Goal: Book appointment/travel/reservation

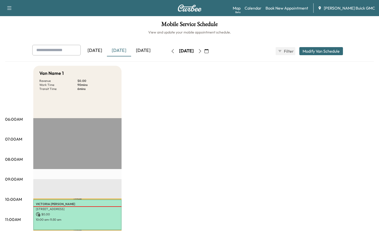
scroll to position [25, 0]
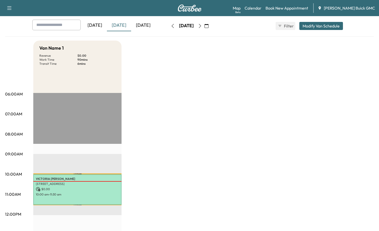
click at [122, 26] on div "[DATE]" at bounding box center [119, 26] width 24 height 12
click at [188, 109] on div "Van Name 1 Revenue $ 0.00 Work Time 90 mins Transit Time 6 mins Travel [PERSON_…" at bounding box center [203, 230] width 340 height 378
click at [301, 5] on link "Book New Appointment" at bounding box center [286, 8] width 43 height 6
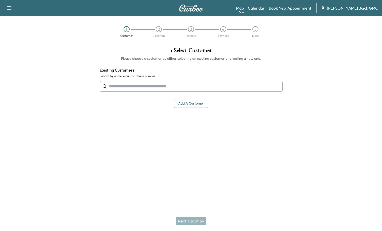
click at [123, 88] on input "text" at bounding box center [191, 86] width 183 height 11
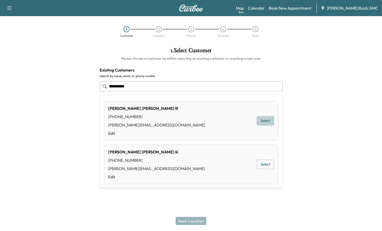
click at [260, 120] on button "Select" at bounding box center [265, 120] width 17 height 9
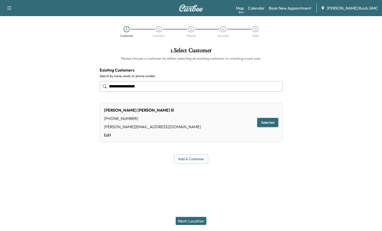
type input "**********"
click at [268, 124] on button "Selected" at bounding box center [267, 122] width 21 height 9
click at [194, 219] on button "Next: Location" at bounding box center [191, 221] width 31 height 8
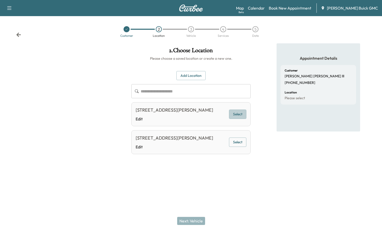
click at [237, 114] on button "Select" at bounding box center [237, 114] width 17 height 9
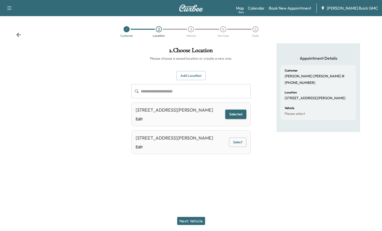
click at [195, 220] on button "Next: Vehicle" at bounding box center [191, 221] width 28 height 8
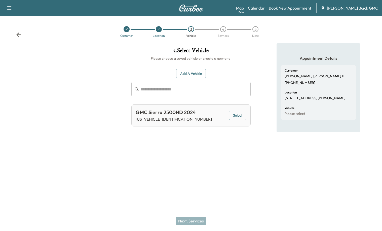
click at [236, 116] on button "Select" at bounding box center [237, 115] width 17 height 9
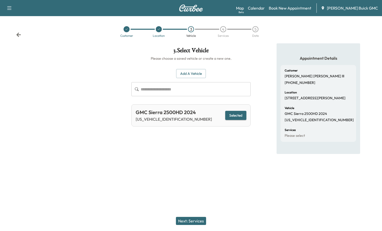
click at [203, 220] on button "Next: Services" at bounding box center [191, 221] width 30 height 8
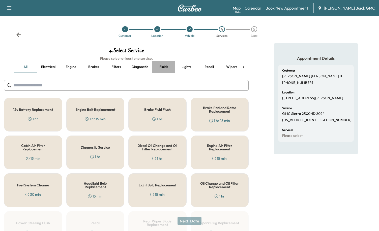
click at [165, 68] on button "Fluids" at bounding box center [163, 67] width 23 height 12
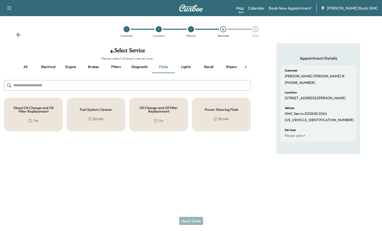
click at [170, 117] on div "Oil Change and Oil Filter Replacement 1 hr" at bounding box center [158, 115] width 59 height 34
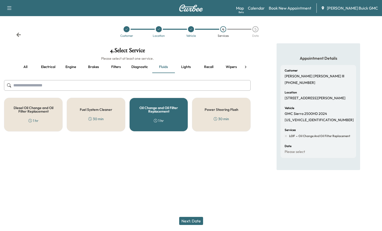
click at [21, 120] on div "Diesel Oil Change and Oil Filter Replacement 1 hr" at bounding box center [33, 115] width 59 height 34
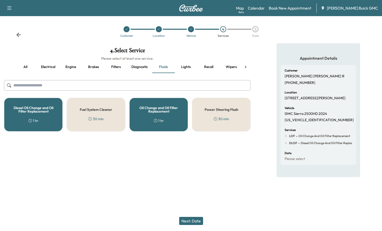
click at [195, 221] on button "Next: Date" at bounding box center [191, 221] width 24 height 8
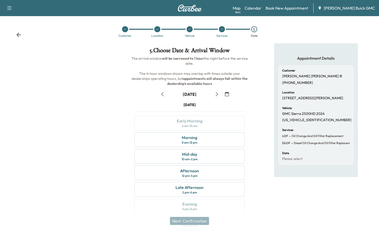
click at [165, 93] on button "button" at bounding box center [162, 94] width 9 height 8
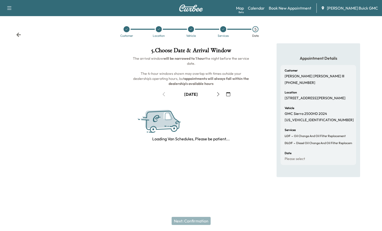
click at [222, 29] on icon at bounding box center [223, 29] width 3 height 3
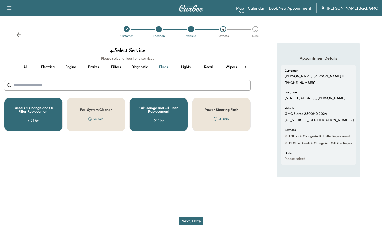
click at [155, 110] on h5 "Oil Change and Oil Filter Replacement" at bounding box center [159, 109] width 42 height 7
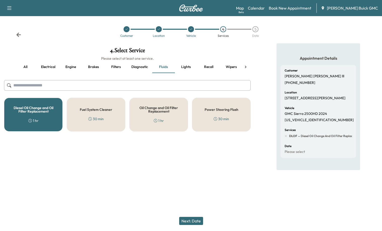
click at [197, 222] on button "Next: Date" at bounding box center [191, 221] width 24 height 8
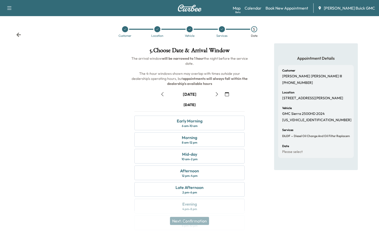
click at [164, 93] on button "button" at bounding box center [162, 94] width 9 height 8
click at [198, 156] on div "Mid-day 10 am - 2 pm" at bounding box center [189, 156] width 110 height 15
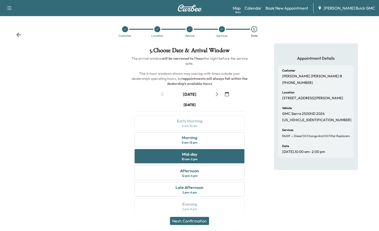
click at [201, 222] on button "Next: Confirmation" at bounding box center [189, 221] width 39 height 8
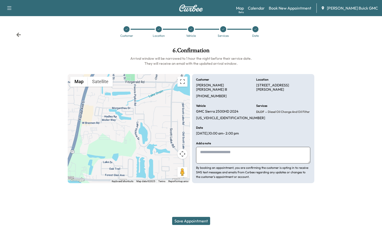
click at [219, 149] on textarea at bounding box center [253, 155] width 114 height 17
click at [188, 221] on button "Save Appointment" at bounding box center [191, 221] width 38 height 8
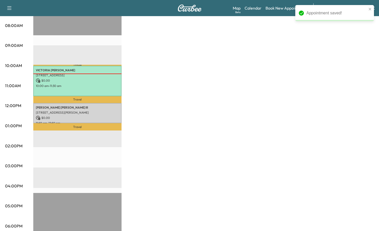
scroll to position [117, 0]
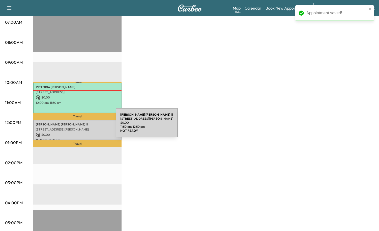
click at [78, 127] on p "[STREET_ADDRESS][PERSON_NAME]" at bounding box center [77, 129] width 83 height 4
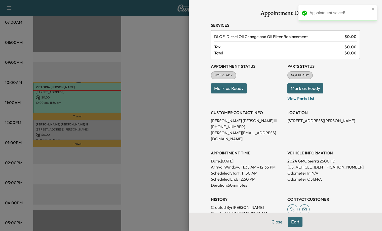
click at [233, 86] on button "Mark as Ready" at bounding box center [229, 88] width 36 height 10
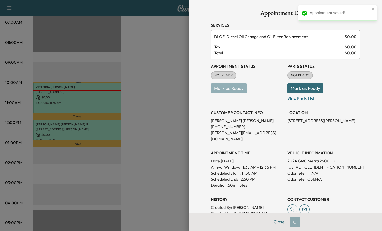
click at [304, 91] on button "Mark as Ready" at bounding box center [306, 88] width 36 height 10
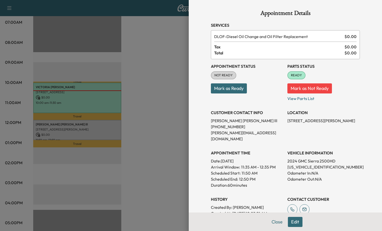
click at [234, 89] on button "Mark as Ready" at bounding box center [229, 88] width 36 height 10
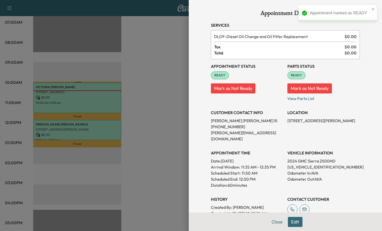
click at [141, 161] on div at bounding box center [191, 115] width 382 height 231
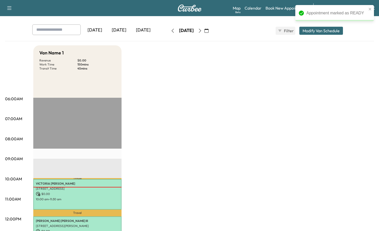
scroll to position [16, 0]
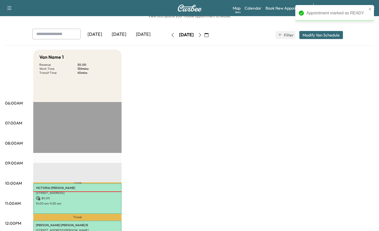
click at [118, 30] on div "[DATE]" at bounding box center [119, 35] width 24 height 12
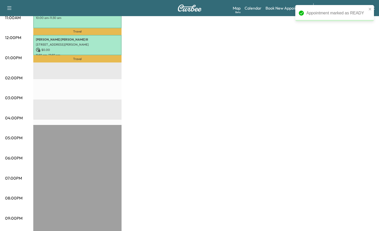
scroll to position [218, 0]
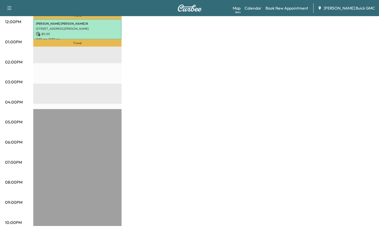
click at [212, 82] on div "Van Name 1 Revenue $ 0.00 Work Time 150 mins Transit Time 45 mins Travel [PERSO…" at bounding box center [203, 37] width 340 height 378
